Goal: Check status: Check status

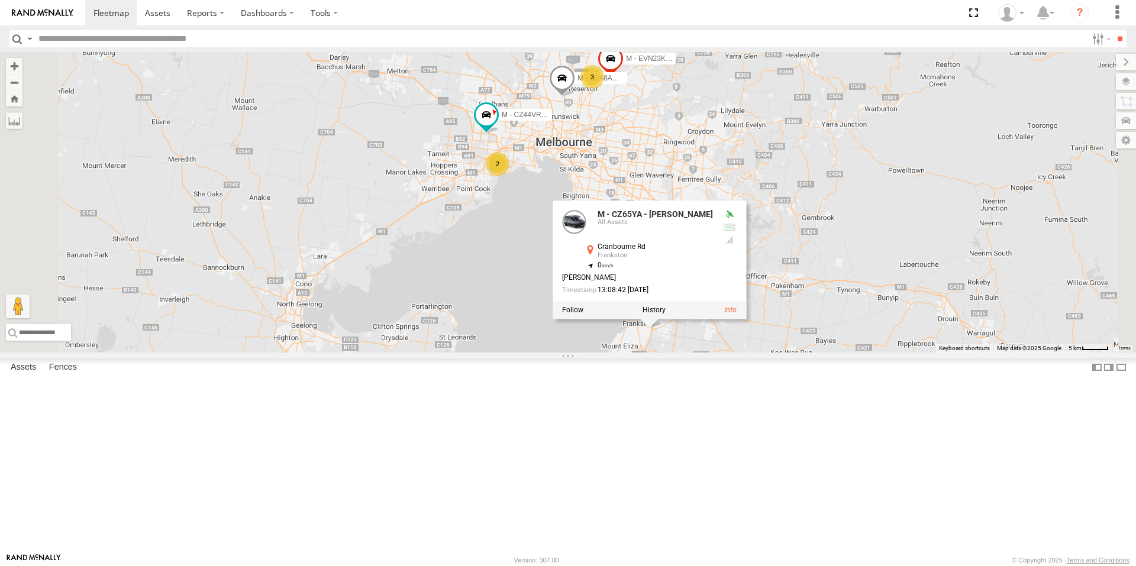
click at [655, 353] on div "B - DG93WL - [PERSON_NAME] M - EVN23K - [PERSON_NAME] 2 3 M - CZ44VR - Suhayl E…" at bounding box center [568, 202] width 1136 height 301
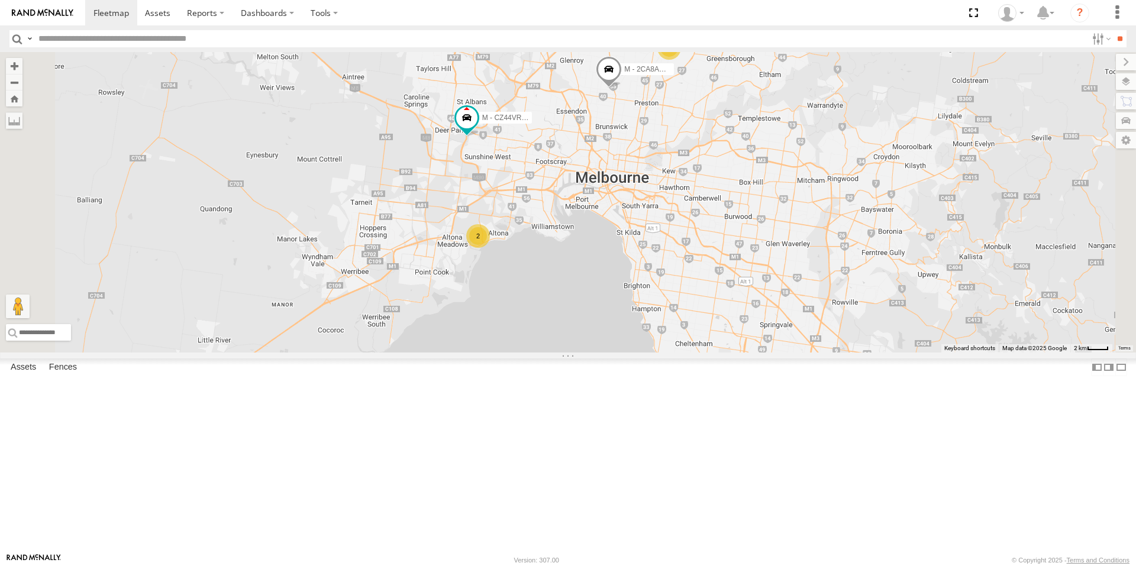
drag, startPoint x: 631, startPoint y: 239, endPoint x: 633, endPoint y: 247, distance: 8.5
click at [633, 247] on div "M - EVN23K - [PERSON_NAME] M - CZ44VR - Suhayl Electrician M - 2CA8AO - Yehya A…" at bounding box center [568, 202] width 1136 height 301
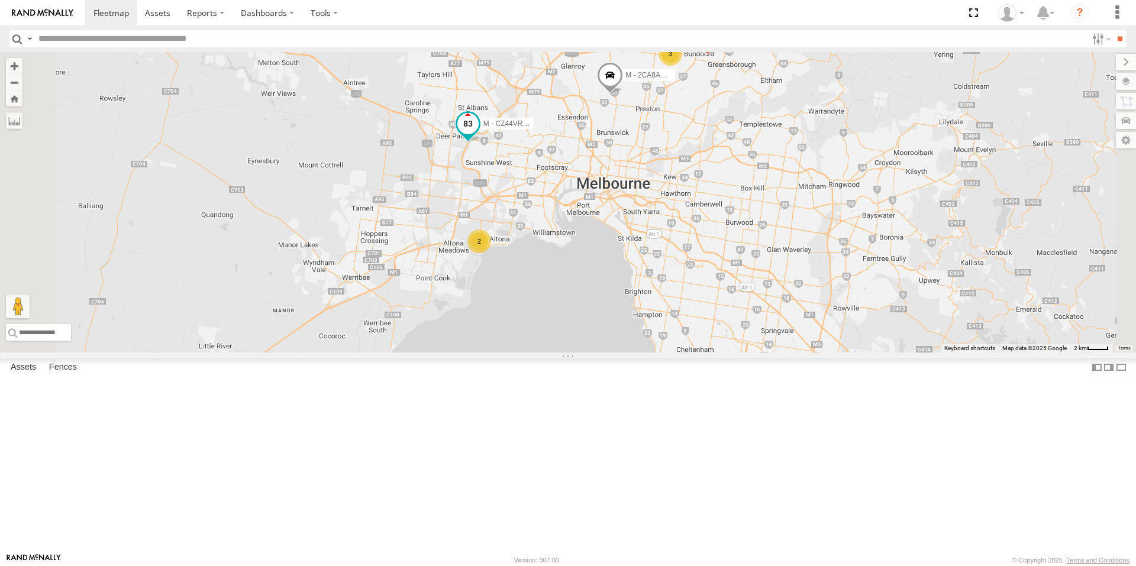
click at [479, 134] on span at bounding box center [468, 123] width 21 height 21
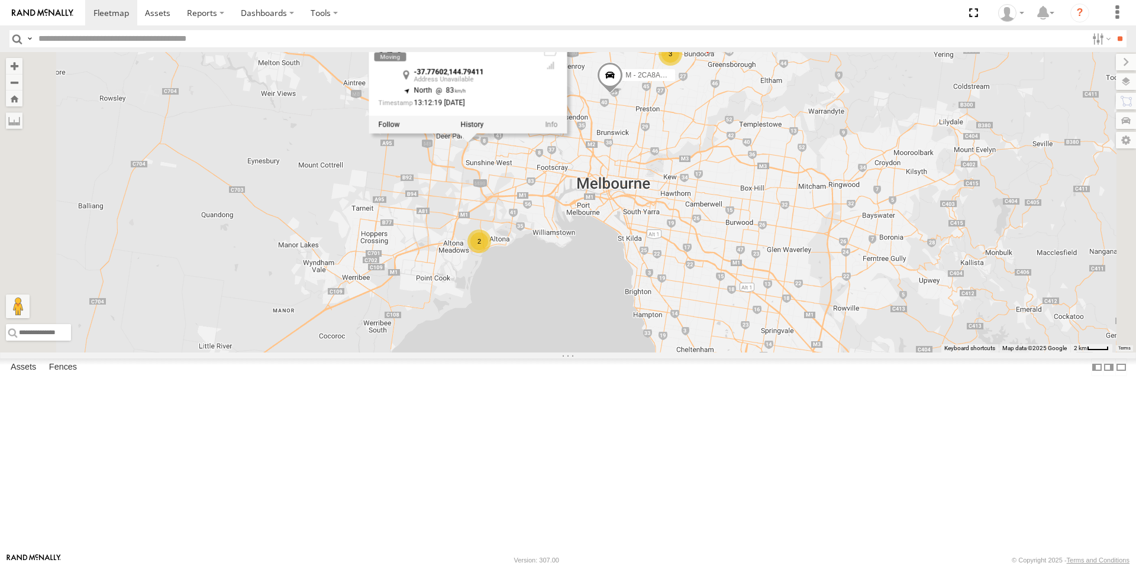
click at [549, 284] on div "M - EVN23K - [PERSON_NAME] M - CZ44VR - Suhayl Electrician M - 2CA8AO - Yehya A…" at bounding box center [568, 202] width 1136 height 301
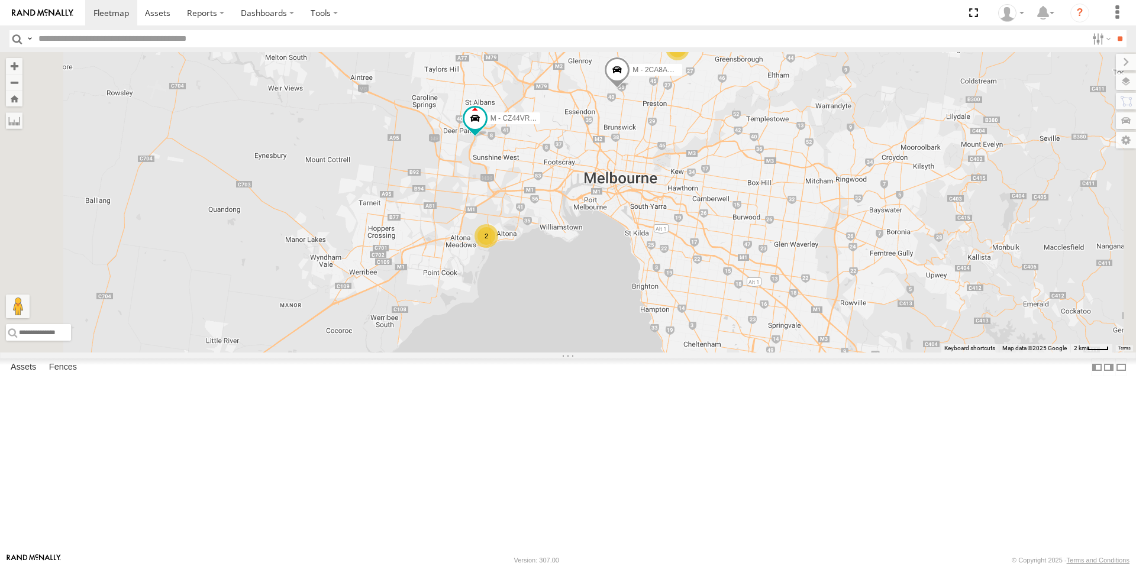
drag, startPoint x: 555, startPoint y: 434, endPoint x: 564, endPoint y: 426, distance: 12.1
click at [564, 353] on div "M - EVN23K - [PERSON_NAME] M - CZ44VR - Suhayl Electrician M - 2CA8AO - Yehya A…" at bounding box center [568, 202] width 1136 height 301
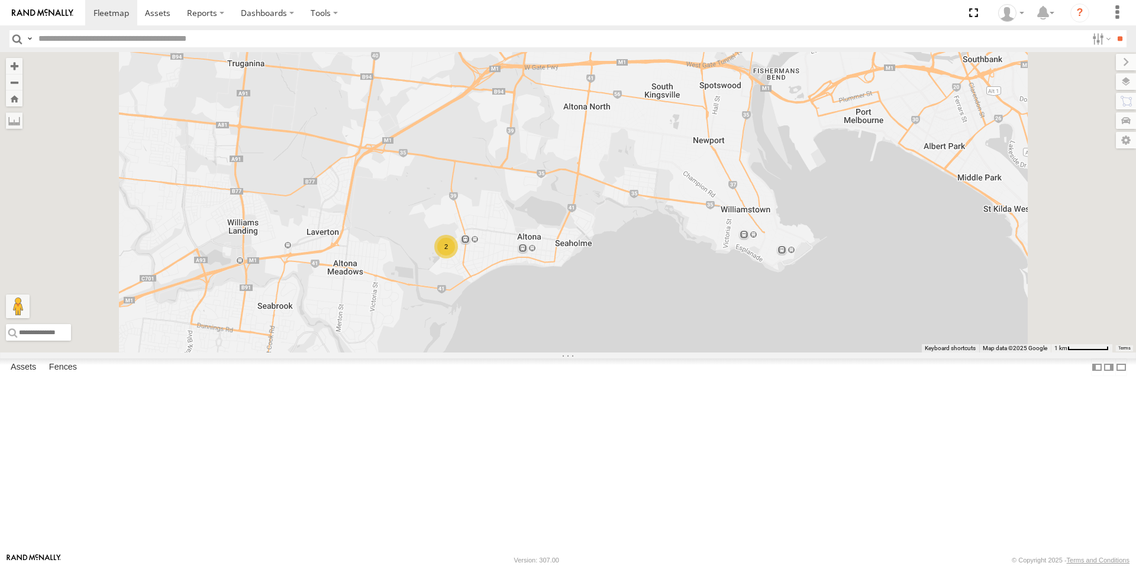
click at [458, 259] on div "2" at bounding box center [446, 247] width 24 height 24
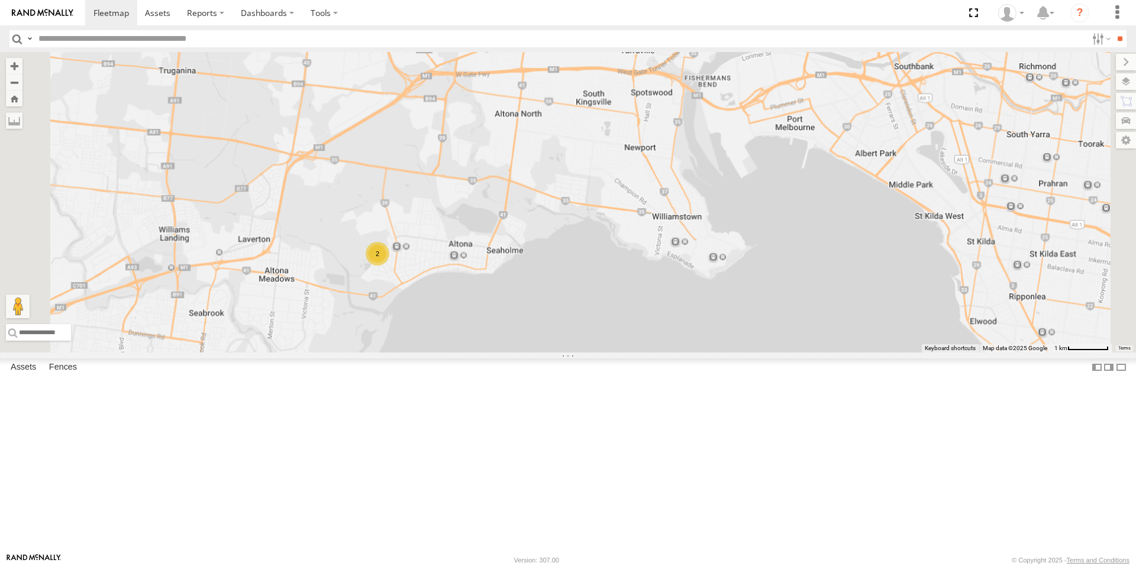
drag, startPoint x: 591, startPoint y: 413, endPoint x: 598, endPoint y: 394, distance: 20.0
click at [598, 353] on div "M - EVN23K - [PERSON_NAME] M - CZ44VR - Suhayl Electrician M - 2CA8AO - Yehya A…" at bounding box center [568, 202] width 1136 height 301
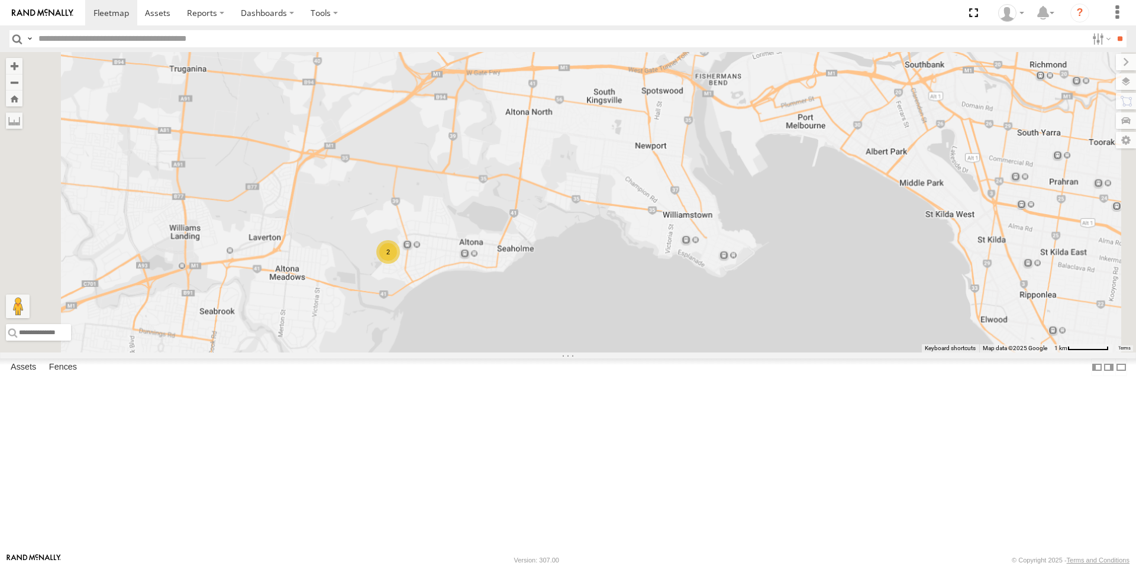
drag, startPoint x: 635, startPoint y: 392, endPoint x: 686, endPoint y: 389, distance: 51.6
click at [686, 353] on div "M - EVN23K - [PERSON_NAME] M - CZ44VR - Suhayl Electrician M - 2CA8AO - Yehya A…" at bounding box center [568, 202] width 1136 height 301
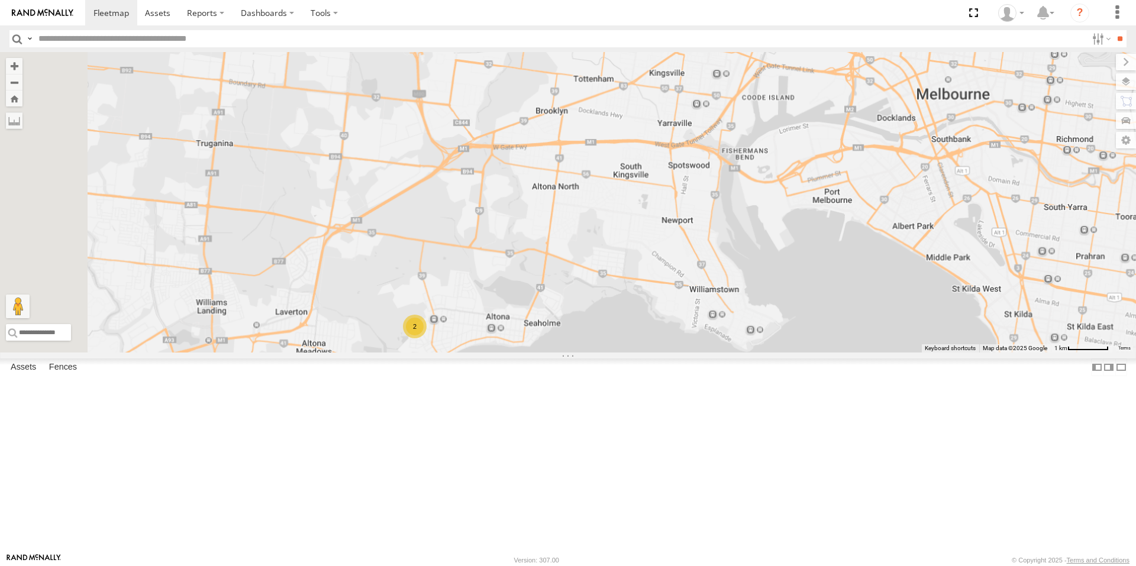
drag, startPoint x: 680, startPoint y: 327, endPoint x: 678, endPoint y: 336, distance: 9.1
click at [678, 336] on div "M - EVN23K - [PERSON_NAME] M - CZ44VR - Suhayl Electrician M - 2CA8AO - Yehya A…" at bounding box center [568, 202] width 1136 height 301
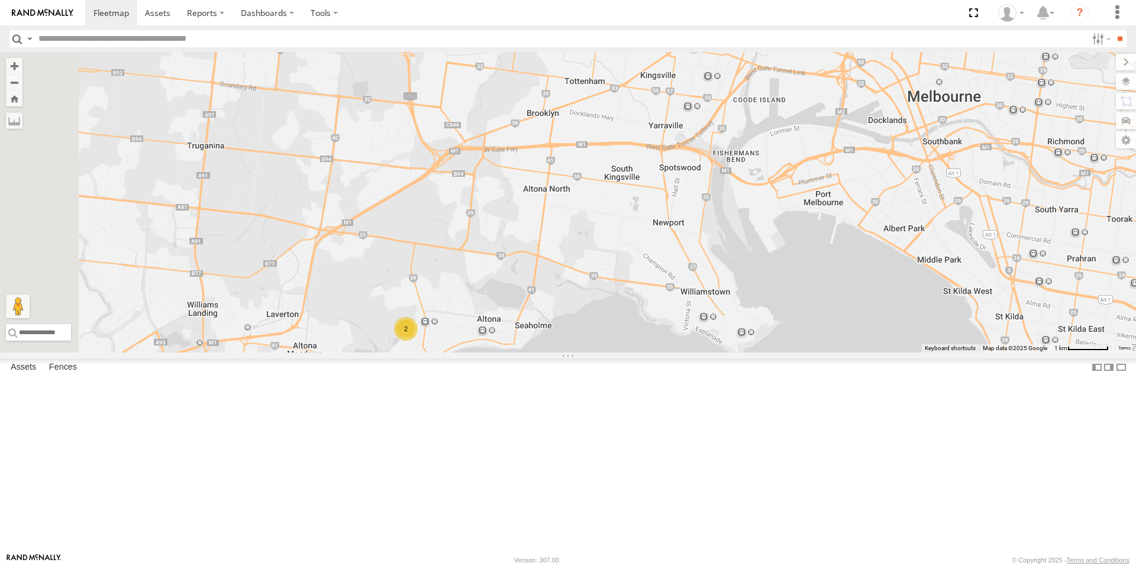
drag, startPoint x: 617, startPoint y: 459, endPoint x: 607, endPoint y: 462, distance: 10.5
click at [607, 353] on div "M - EVN23K - [PERSON_NAME] M - CZ44VR - Suhayl Electrician M - 2CA8AO - Yehya A…" at bounding box center [568, 202] width 1136 height 301
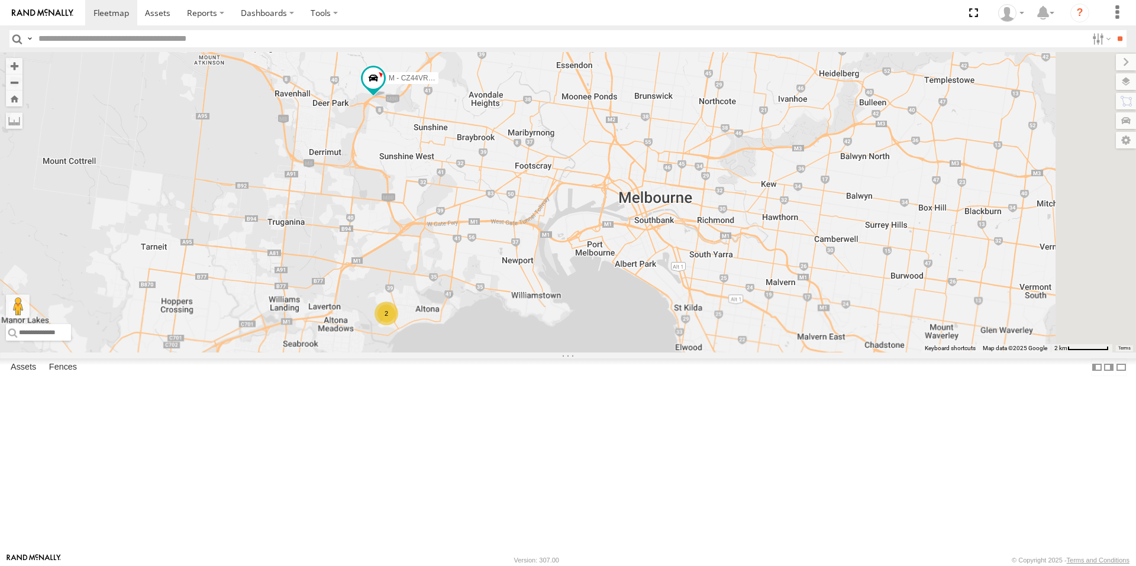
drag, startPoint x: 844, startPoint y: 456, endPoint x: 654, endPoint y: 382, distance: 203.9
click at [654, 353] on div "M - EVN23K - [PERSON_NAME] M - CZ44VR - Suhayl Electrician M - 2CA8AO - Yehya A…" at bounding box center [568, 202] width 1136 height 301
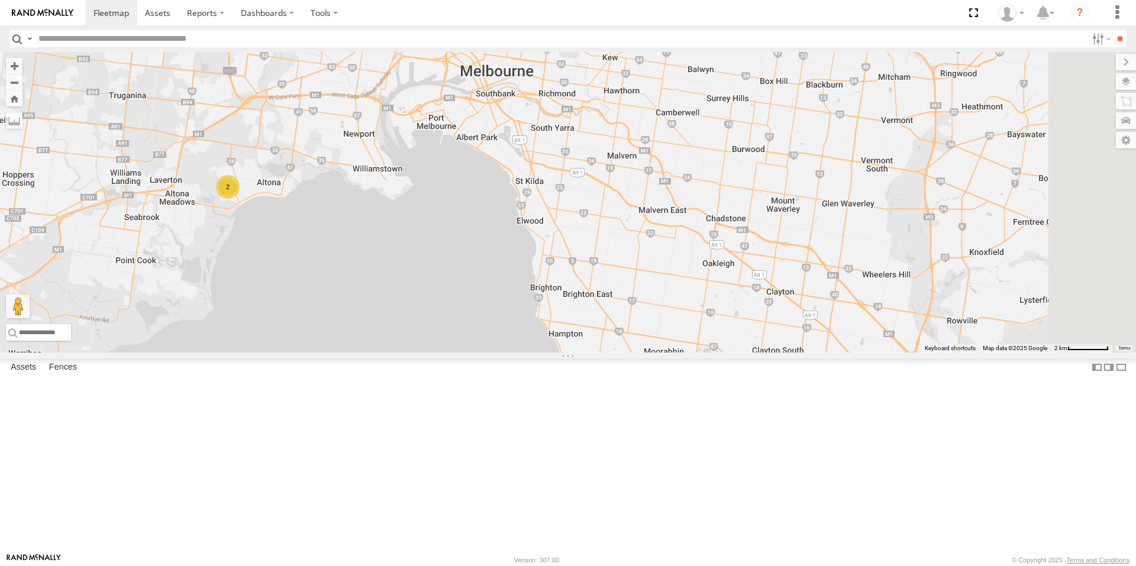
drag, startPoint x: 726, startPoint y: 372, endPoint x: 697, endPoint y: 291, distance: 85.9
click at [697, 291] on div "M - EVN23K - [PERSON_NAME] M - CZ44VR - Suhayl Electrician M - 2CA8AO - Yehya A…" at bounding box center [568, 202] width 1136 height 301
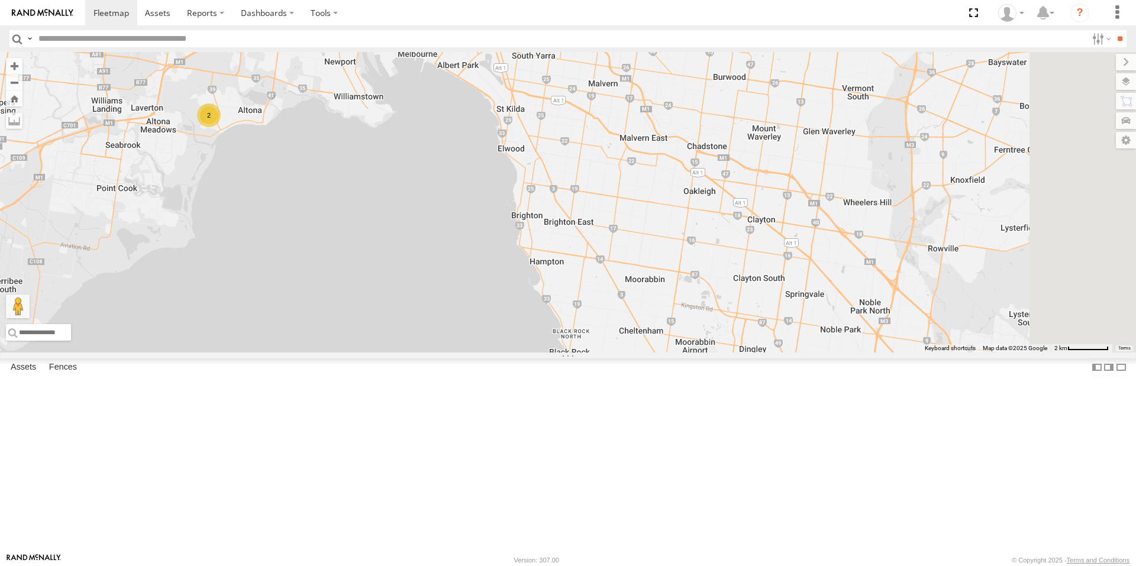
drag, startPoint x: 733, startPoint y: 427, endPoint x: 714, endPoint y: 362, distance: 67.8
click at [714, 353] on div "M - EVN23K - [PERSON_NAME] M - CZ44VR - Suhayl Electrician M - 2CA8AO - Yehya A…" at bounding box center [568, 202] width 1136 height 301
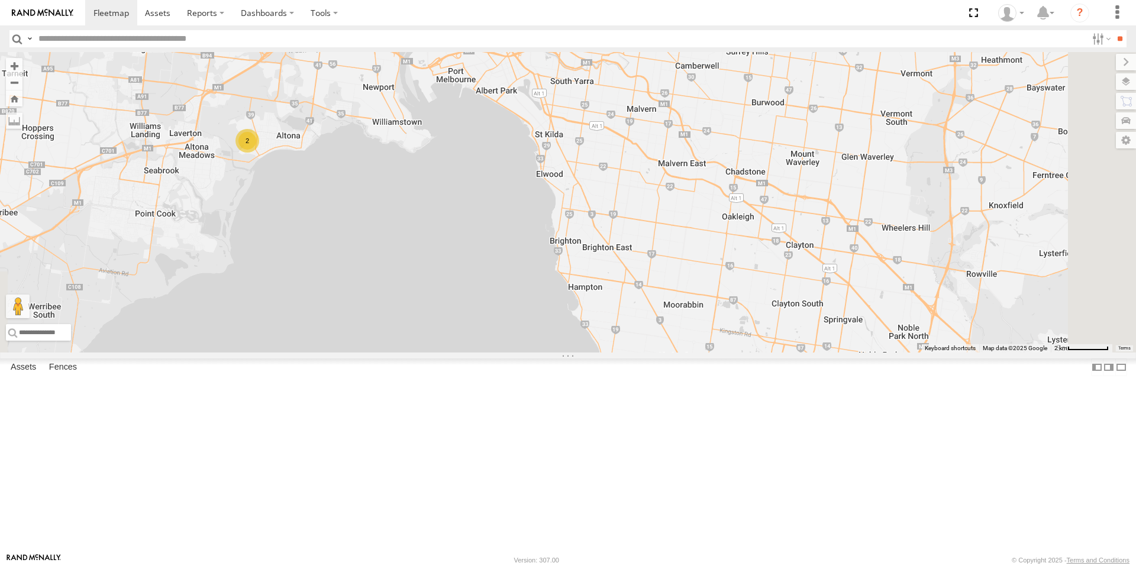
drag, startPoint x: 403, startPoint y: 287, endPoint x: 471, endPoint y: 323, distance: 77.1
click at [471, 323] on div "M - EVN23K - [PERSON_NAME] M - CZ44VR - Suhayl Electrician M - 2CA8AO - Yehya A…" at bounding box center [568, 202] width 1136 height 301
